Goal: Navigation & Orientation: Find specific page/section

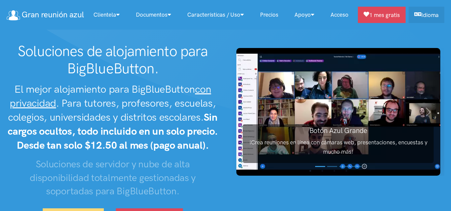
click at [341, 16] on font "Acceso" at bounding box center [339, 14] width 18 height 7
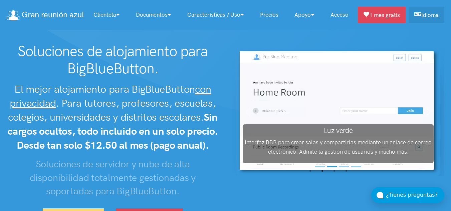
click at [332, 15] on font "Acceso" at bounding box center [339, 14] width 18 height 7
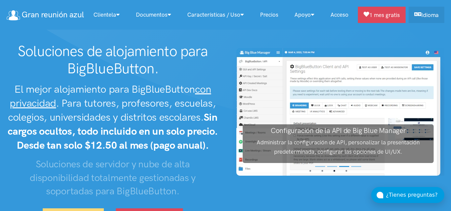
click at [341, 12] on font "Acceso" at bounding box center [339, 14] width 18 height 7
